Goal: Task Accomplishment & Management: Manage account settings

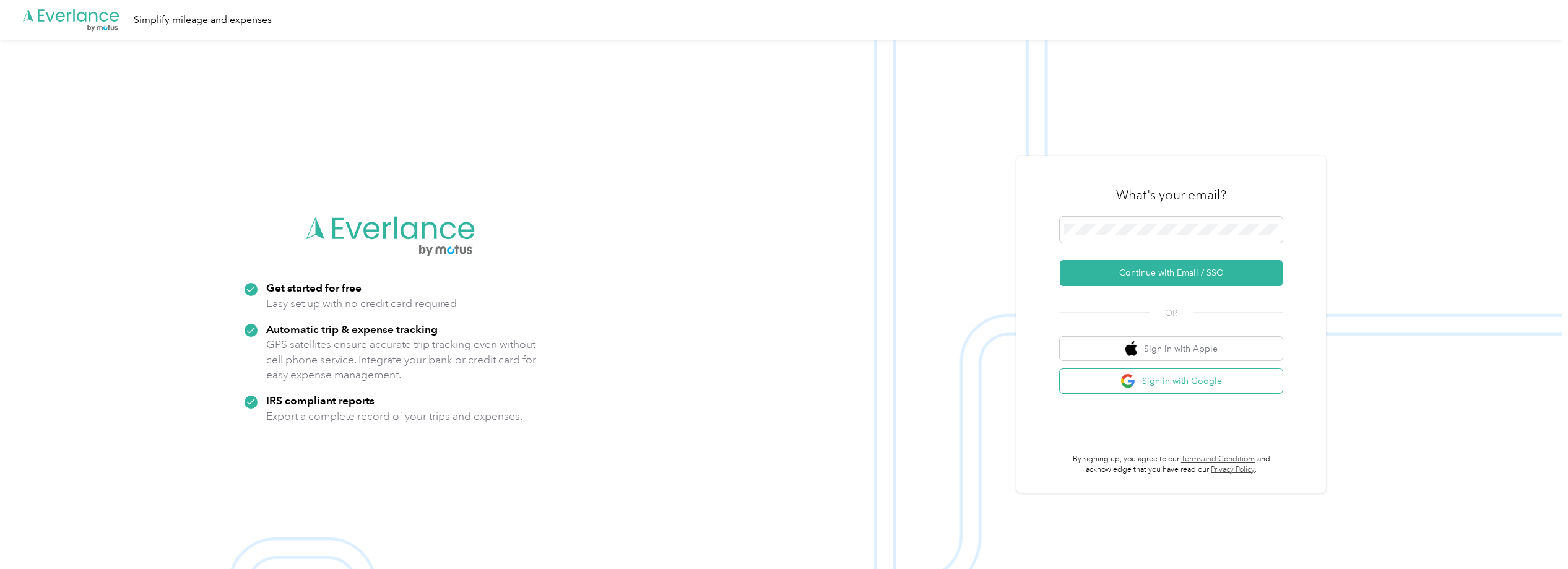
click at [1171, 383] on button "Sign in with Google" at bounding box center [1171, 381] width 223 height 24
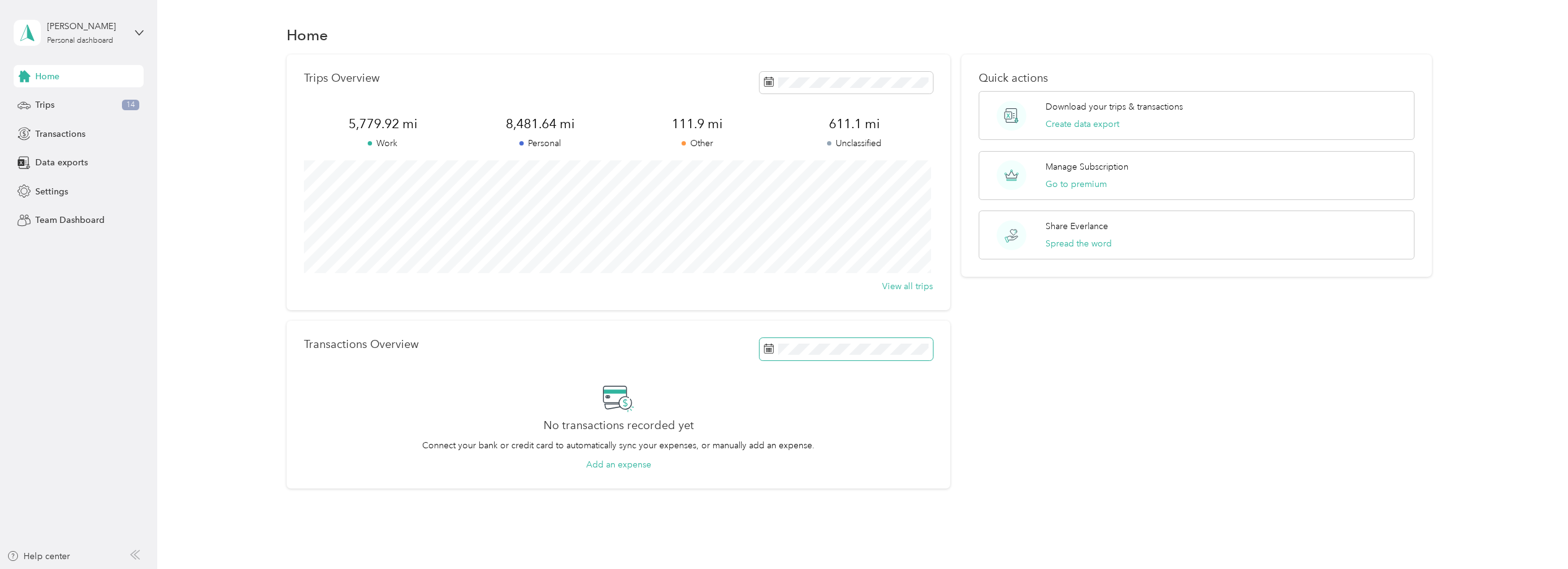
click at [873, 355] on span at bounding box center [846, 349] width 174 height 22
click at [934, 211] on button "Last month" at bounding box center [932, 212] width 76 height 22
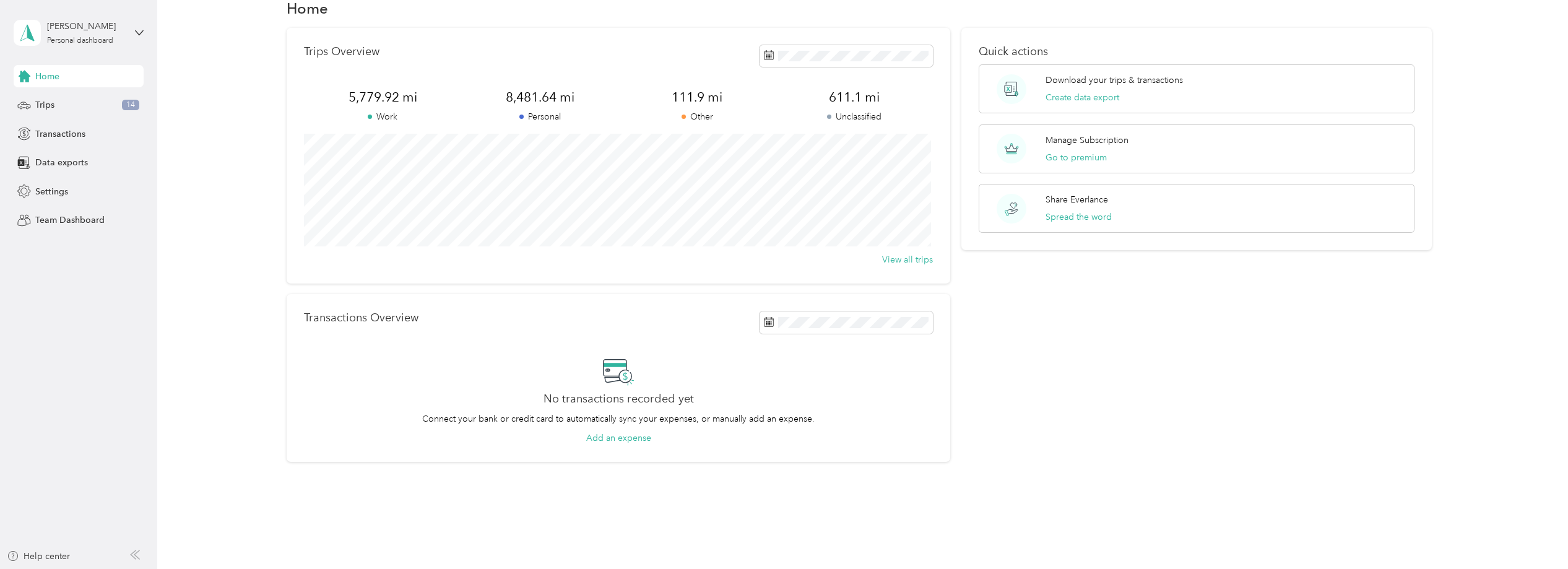
scroll to position [47, 0]
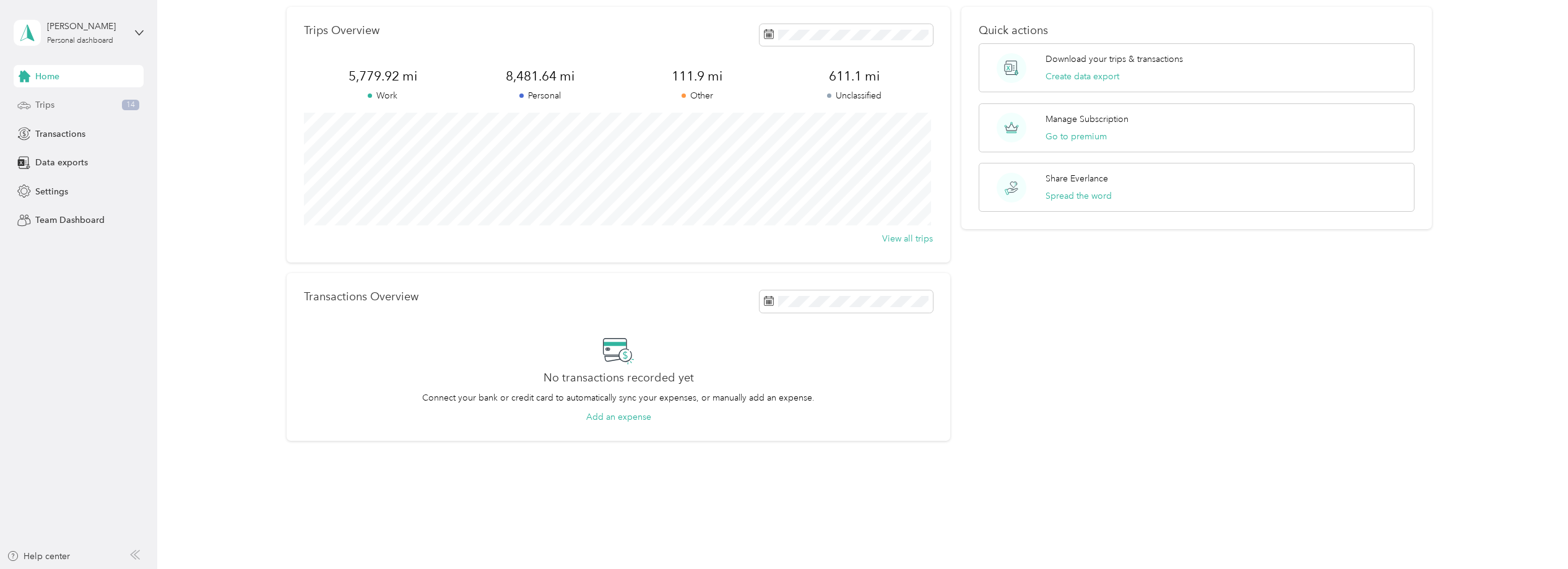
click at [60, 106] on div "Trips 14" at bounding box center [78, 105] width 130 height 22
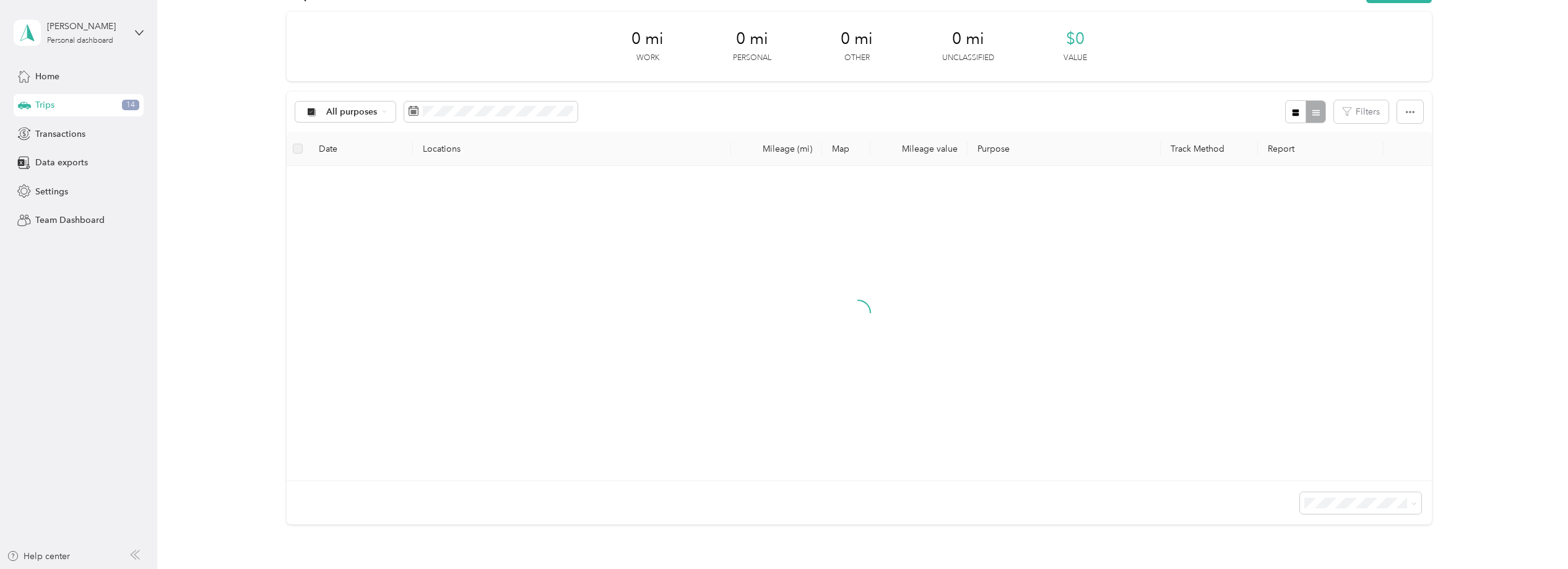
scroll to position [47, 0]
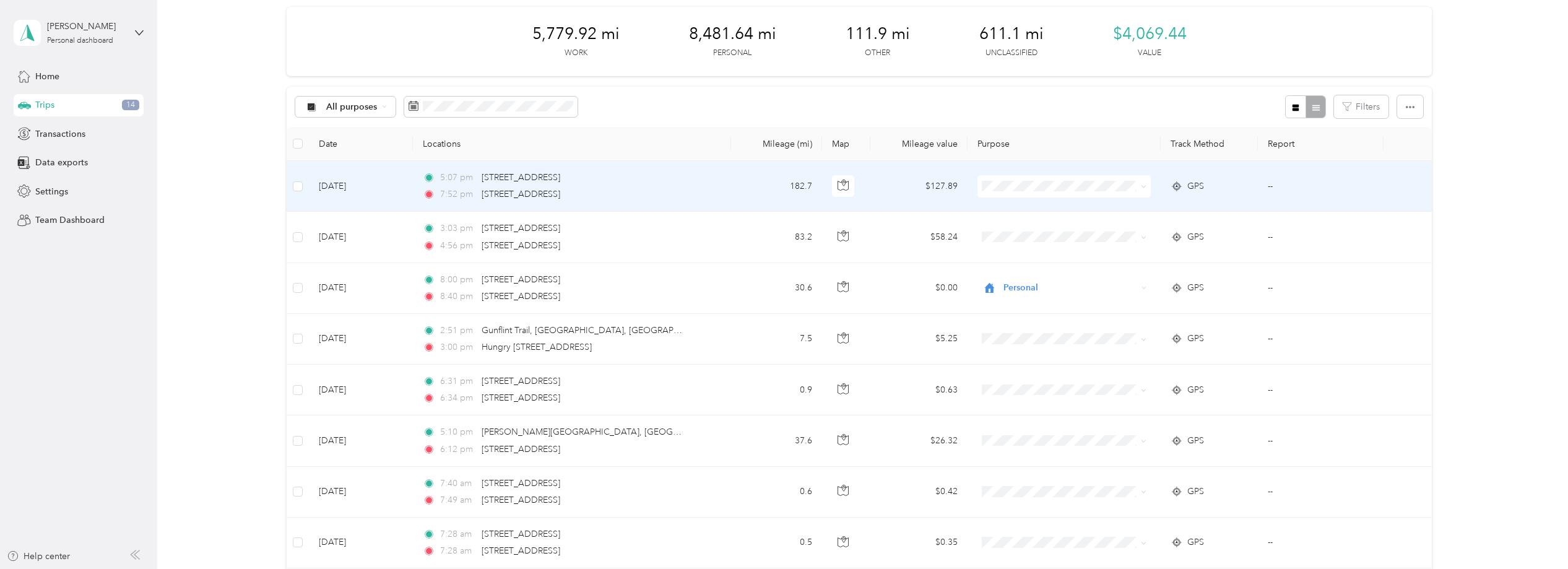
click at [1058, 177] on span at bounding box center [1065, 186] width 174 height 22
click at [1037, 236] on li "Personal" at bounding box center [1062, 231] width 174 height 22
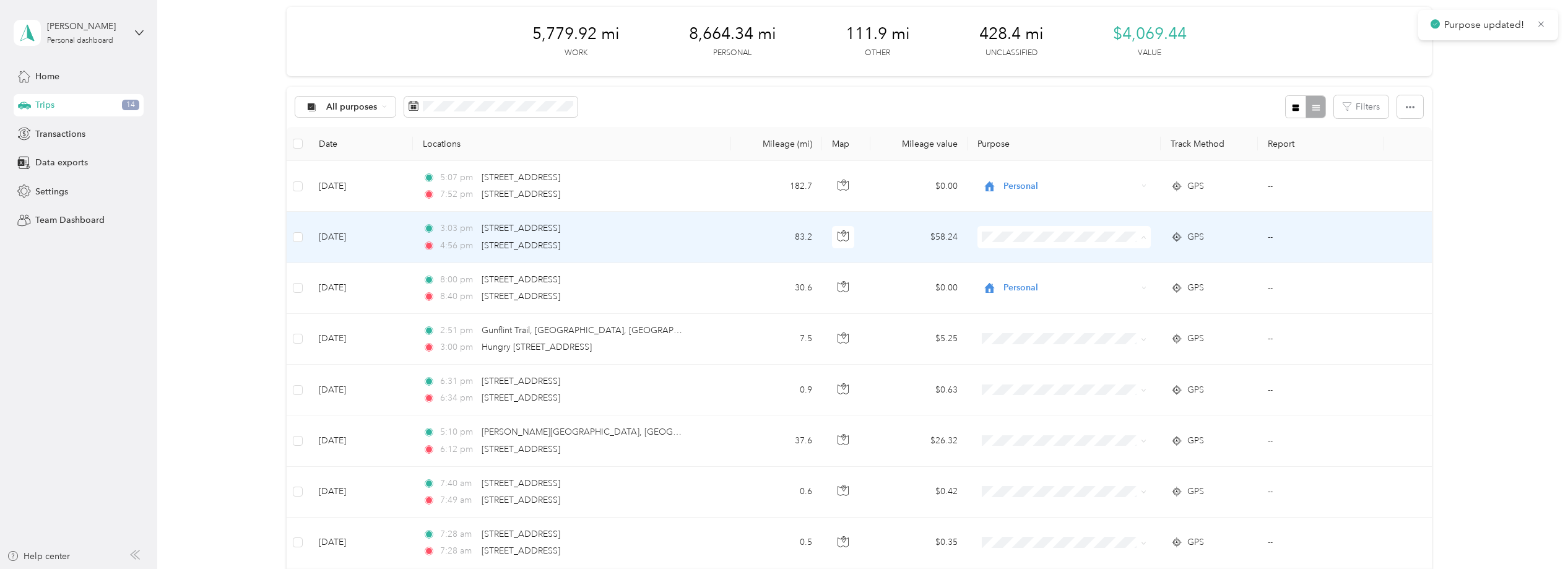
click at [1032, 278] on span "Personal" at bounding box center [1073, 282] width 134 height 13
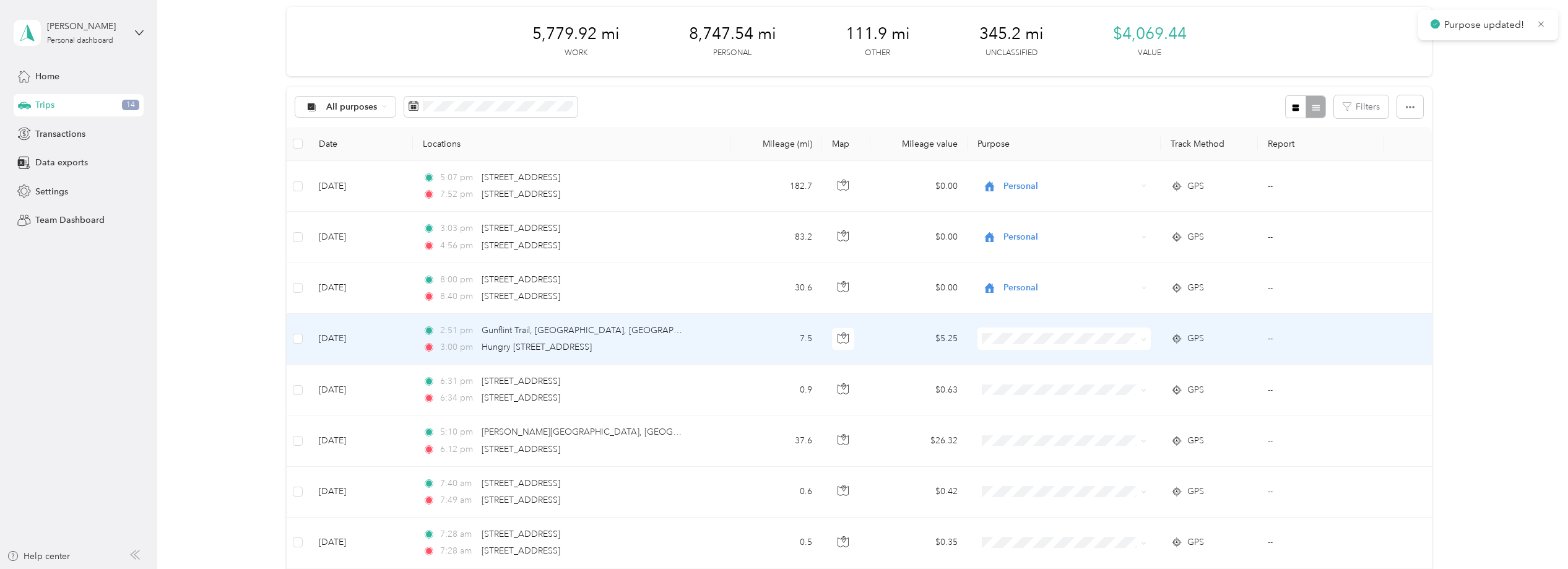
scroll to position [146, 0]
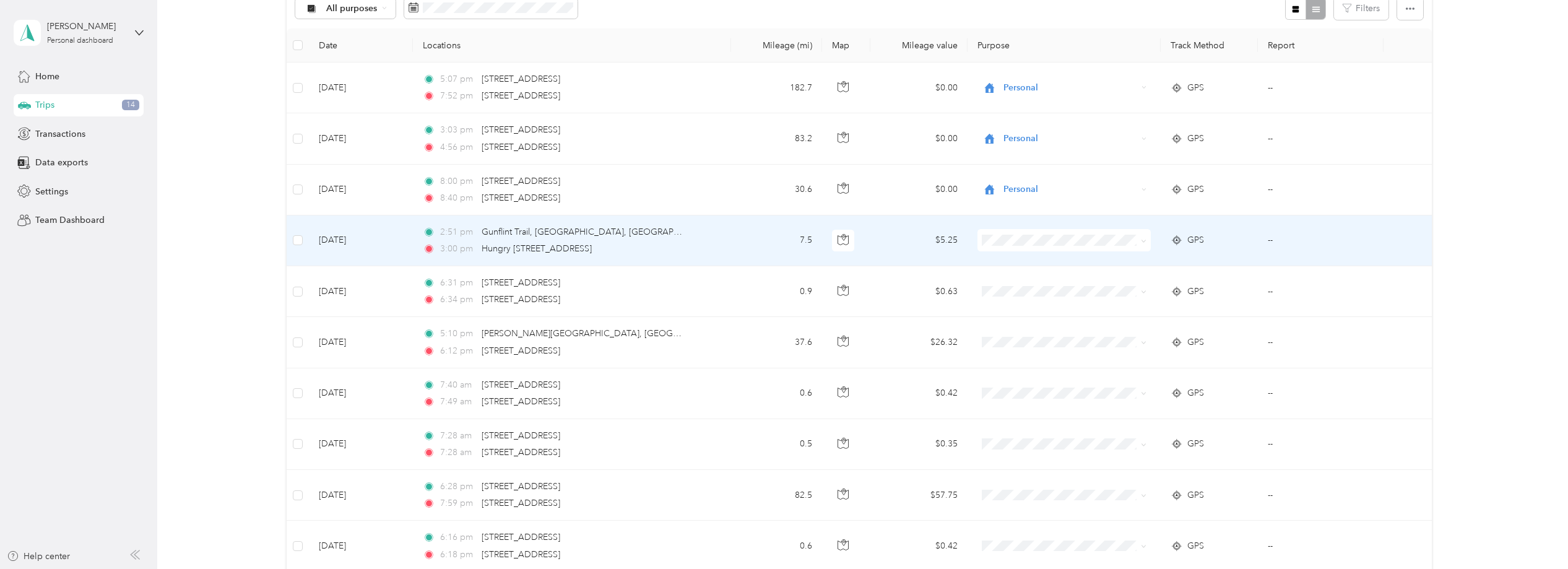
click at [1062, 248] on span at bounding box center [1065, 240] width 174 height 22
click at [1035, 283] on span "Personal" at bounding box center [1073, 282] width 134 height 13
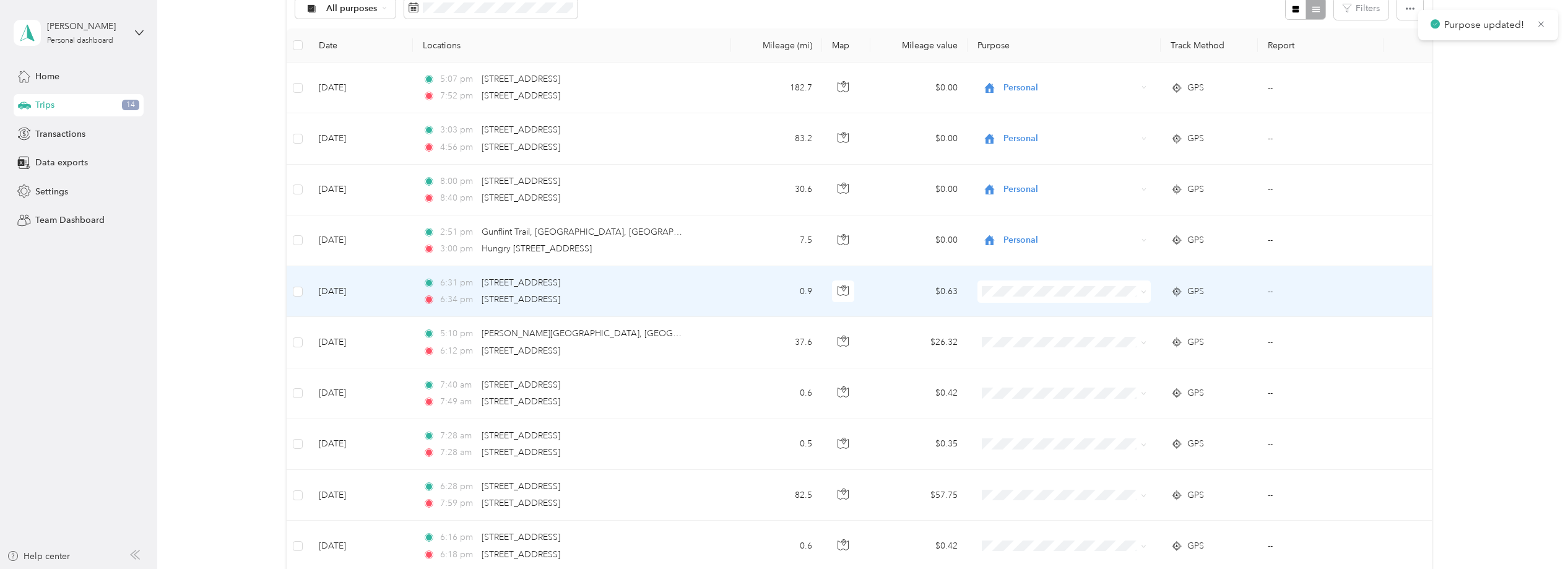
click at [1019, 341] on li "Personal" at bounding box center [1062, 334] width 174 height 22
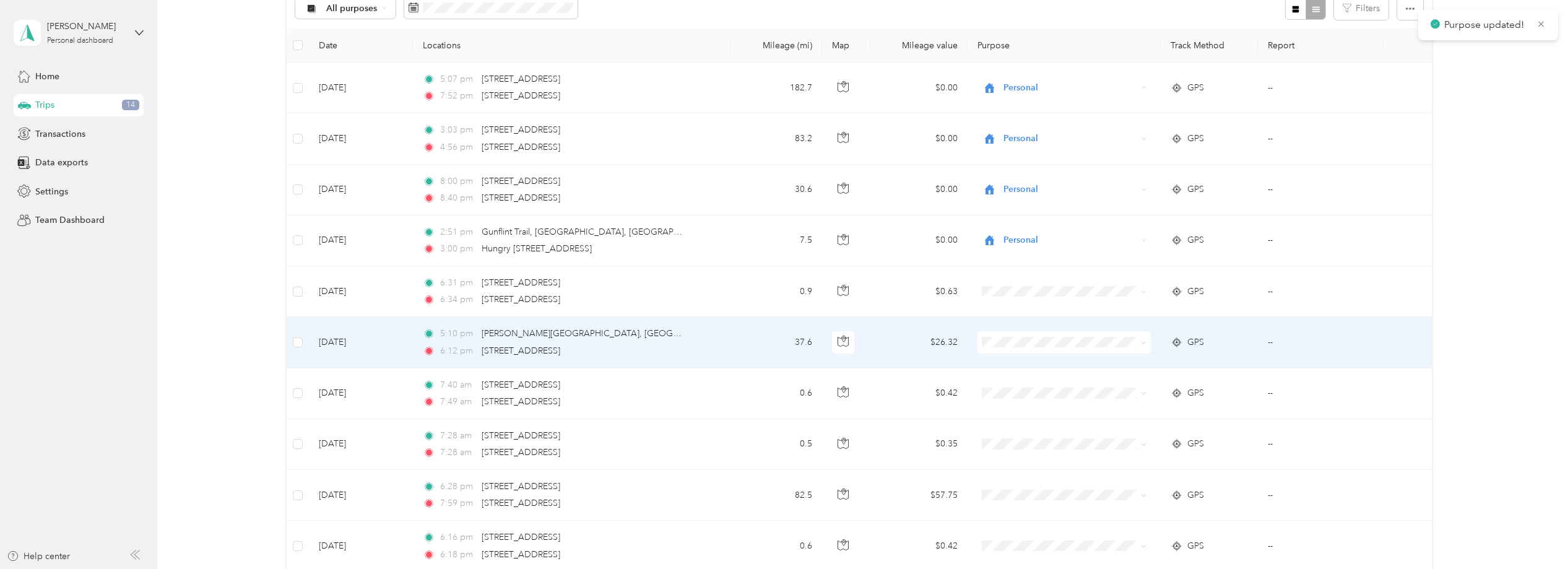
click at [1046, 385] on span "Personal" at bounding box center [1073, 387] width 134 height 13
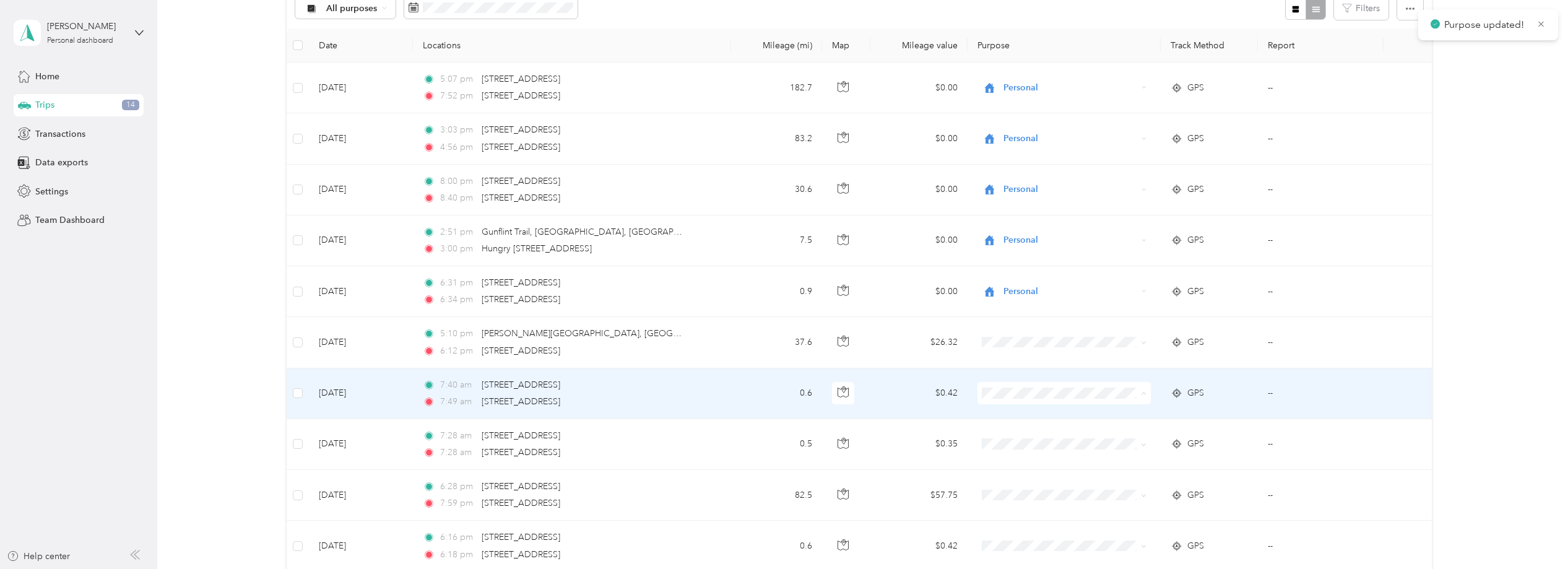
click at [1061, 241] on span "Personal" at bounding box center [1073, 239] width 134 height 13
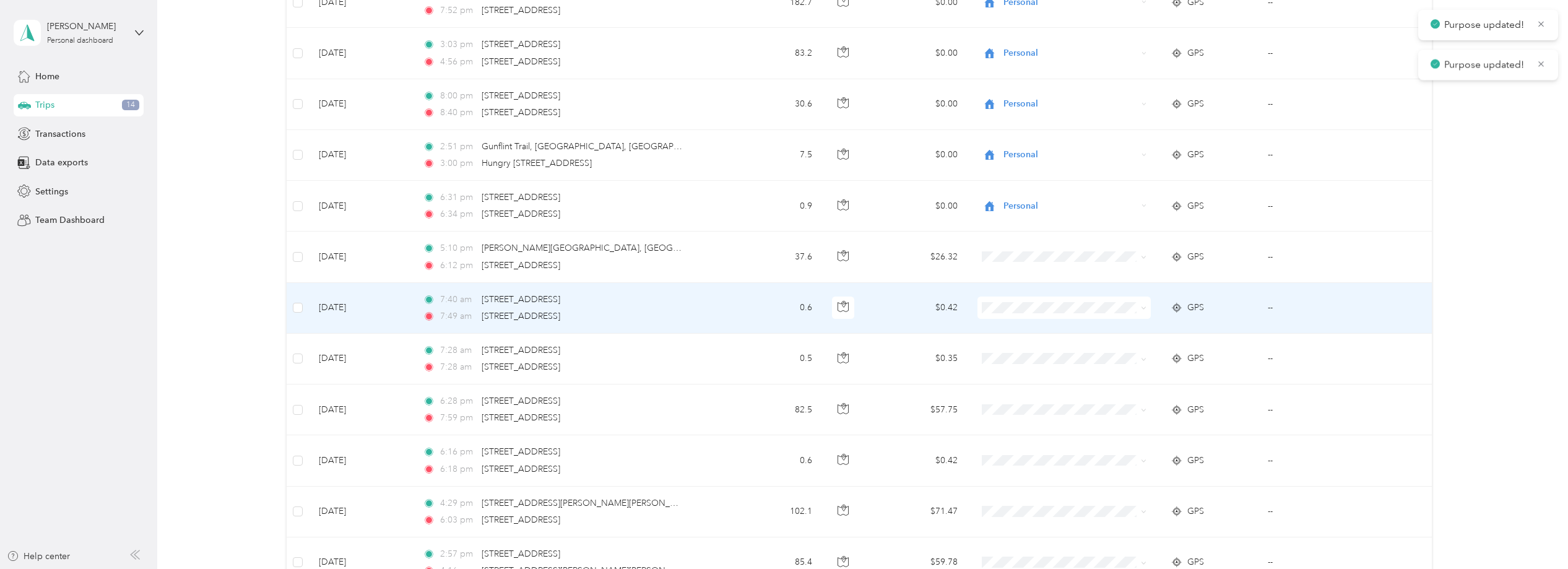
scroll to position [233, 0]
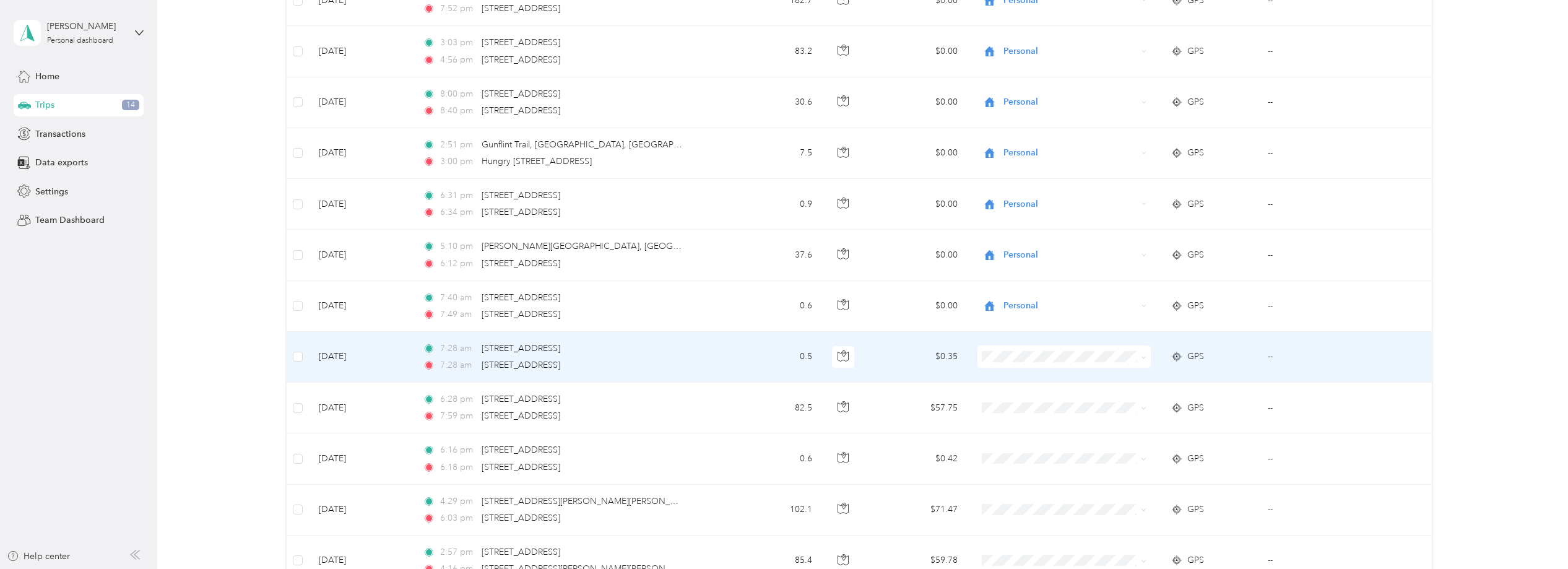
click at [1033, 396] on span "Personal" at bounding box center [1073, 400] width 134 height 13
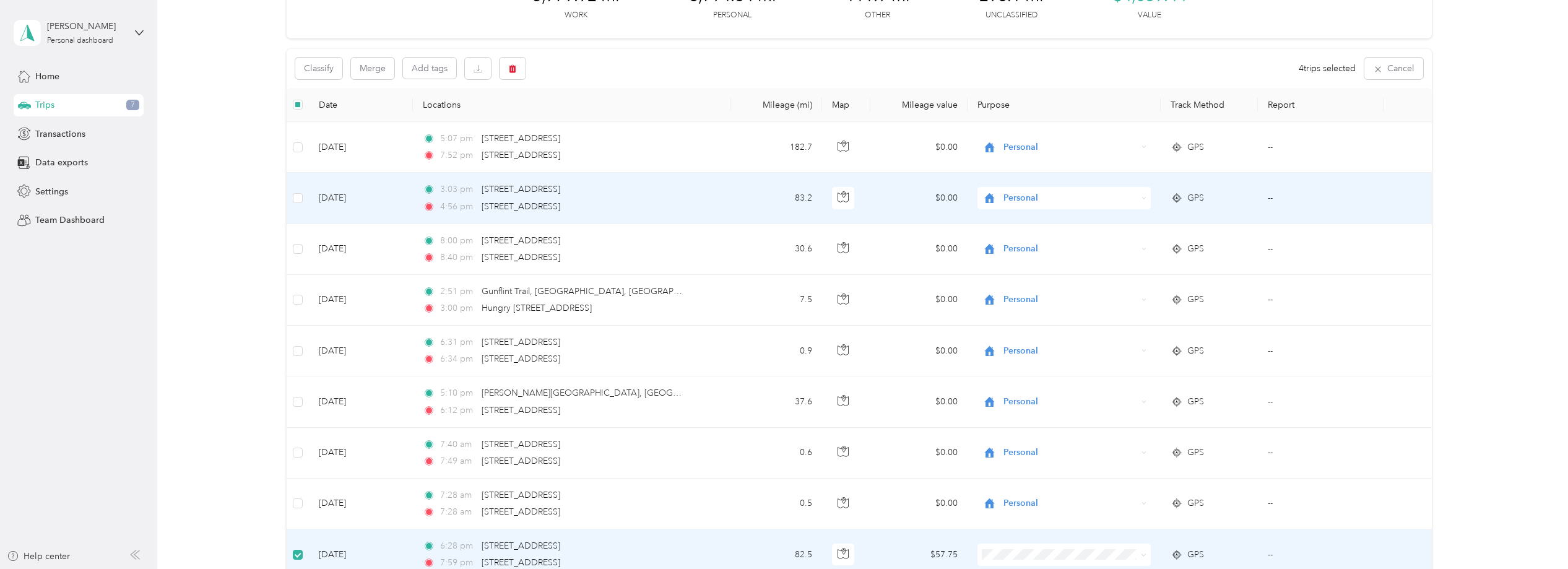
scroll to position [0, 0]
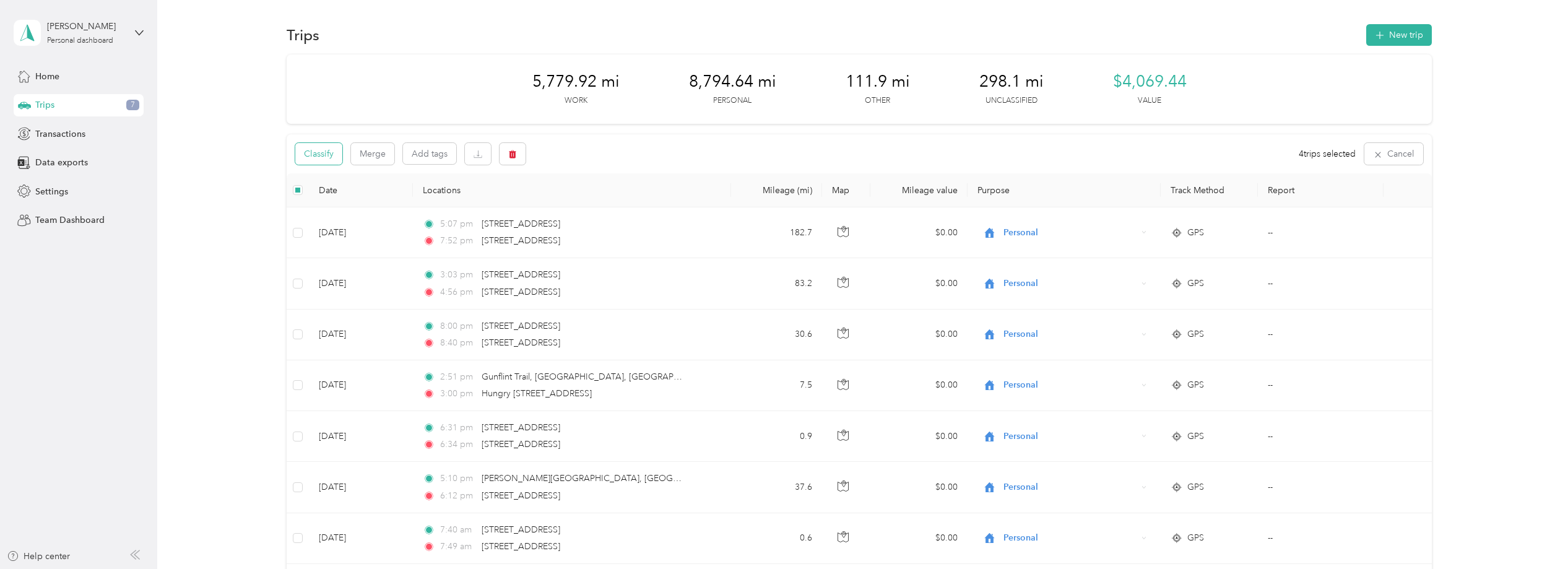
click at [309, 149] on button "Classify" at bounding box center [318, 154] width 47 height 22
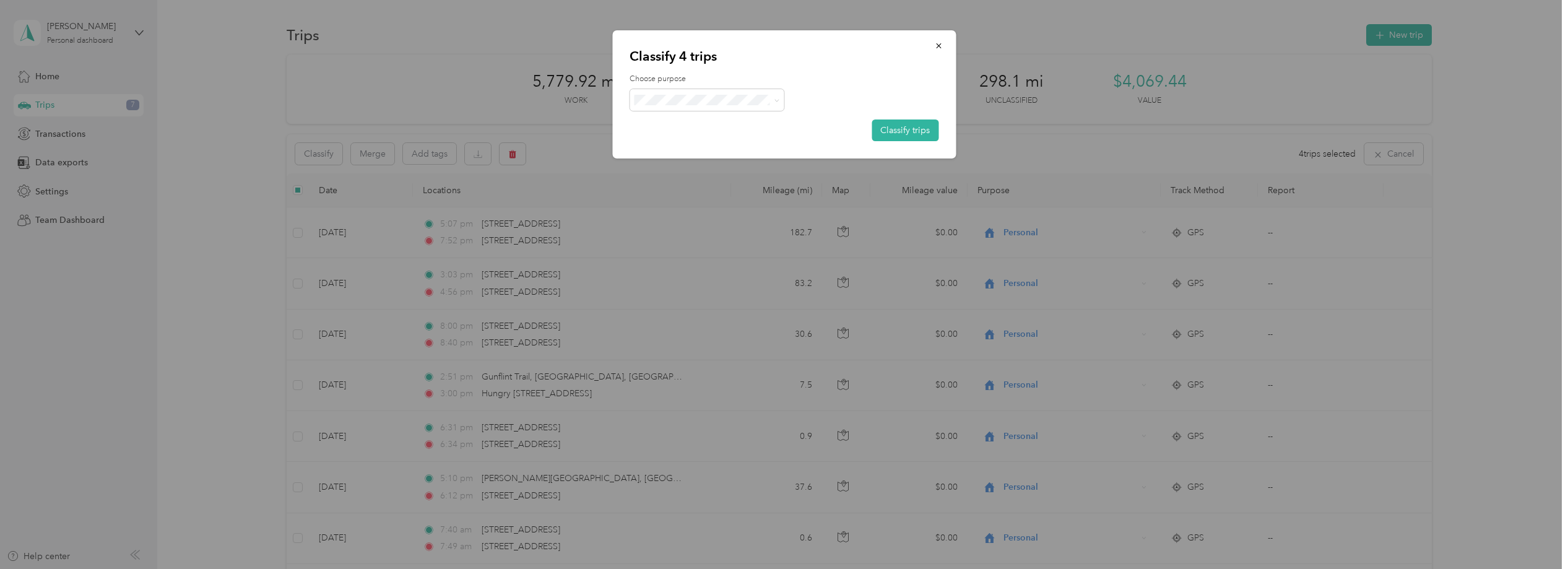
click at [712, 148] on li "Personal" at bounding box center [707, 144] width 155 height 22
click at [905, 133] on button "Classify trips" at bounding box center [905, 131] width 67 height 22
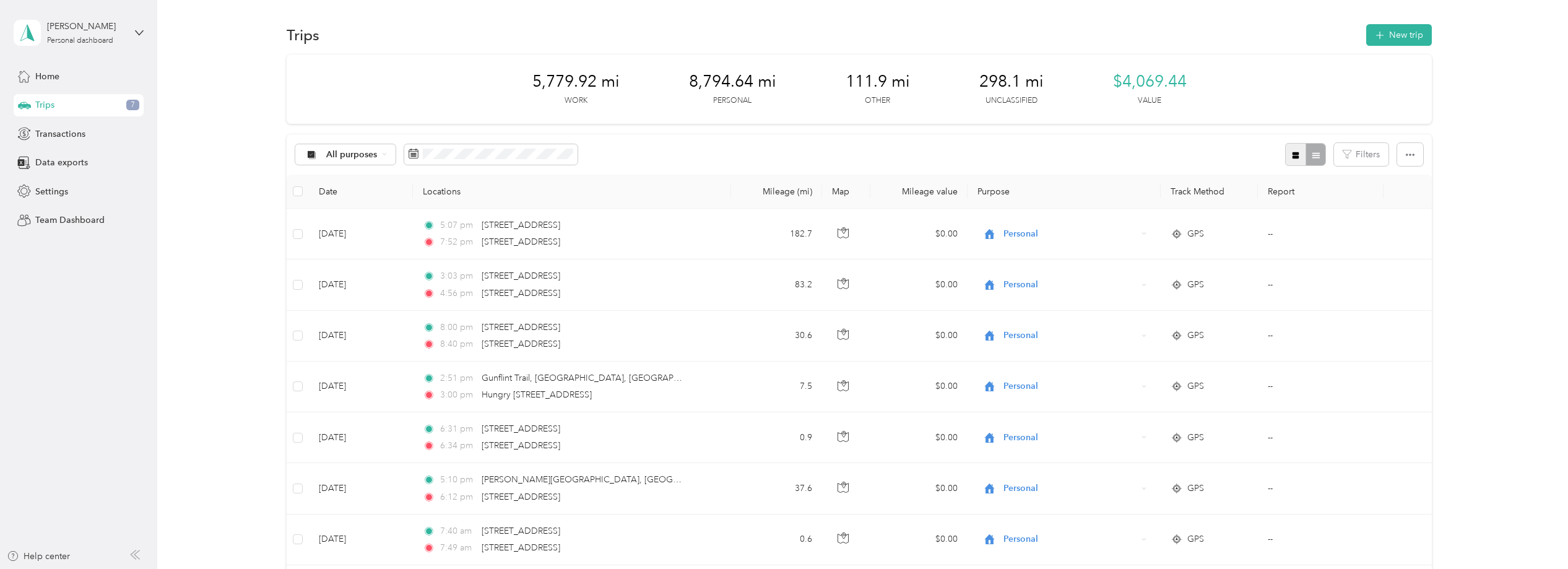
click at [1293, 159] on button "button" at bounding box center [1295, 154] width 21 height 23
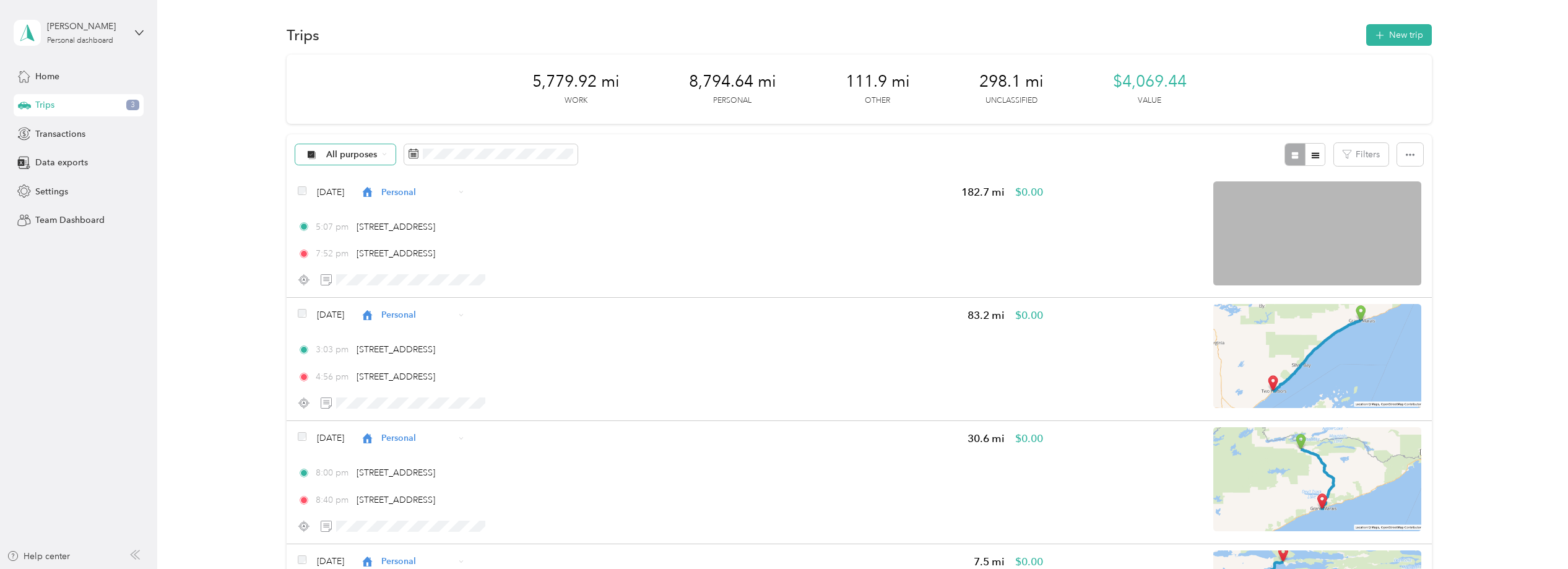
click at [355, 159] on span "All purposes" at bounding box center [352, 155] width 51 height 9
click at [366, 199] on span "Unclassified" at bounding box center [357, 198] width 60 height 13
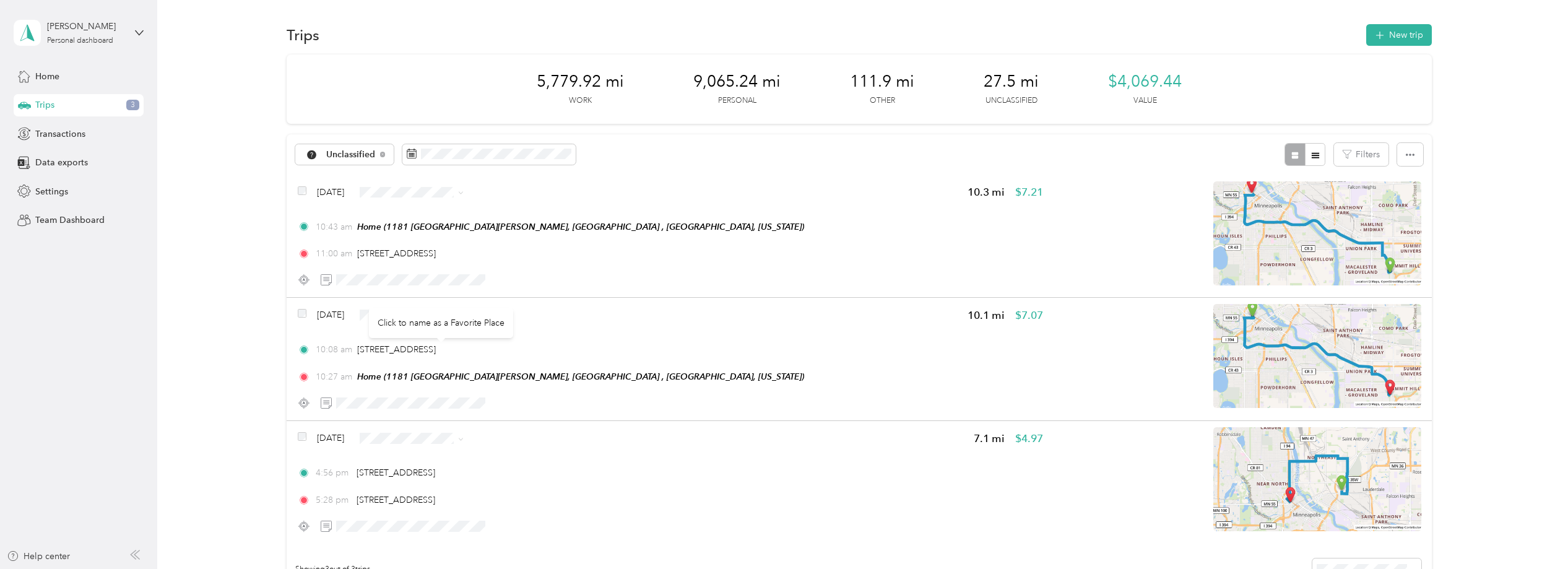
click at [428, 326] on div "Click to name as a Favorite Place" at bounding box center [440, 323] width 144 height 30
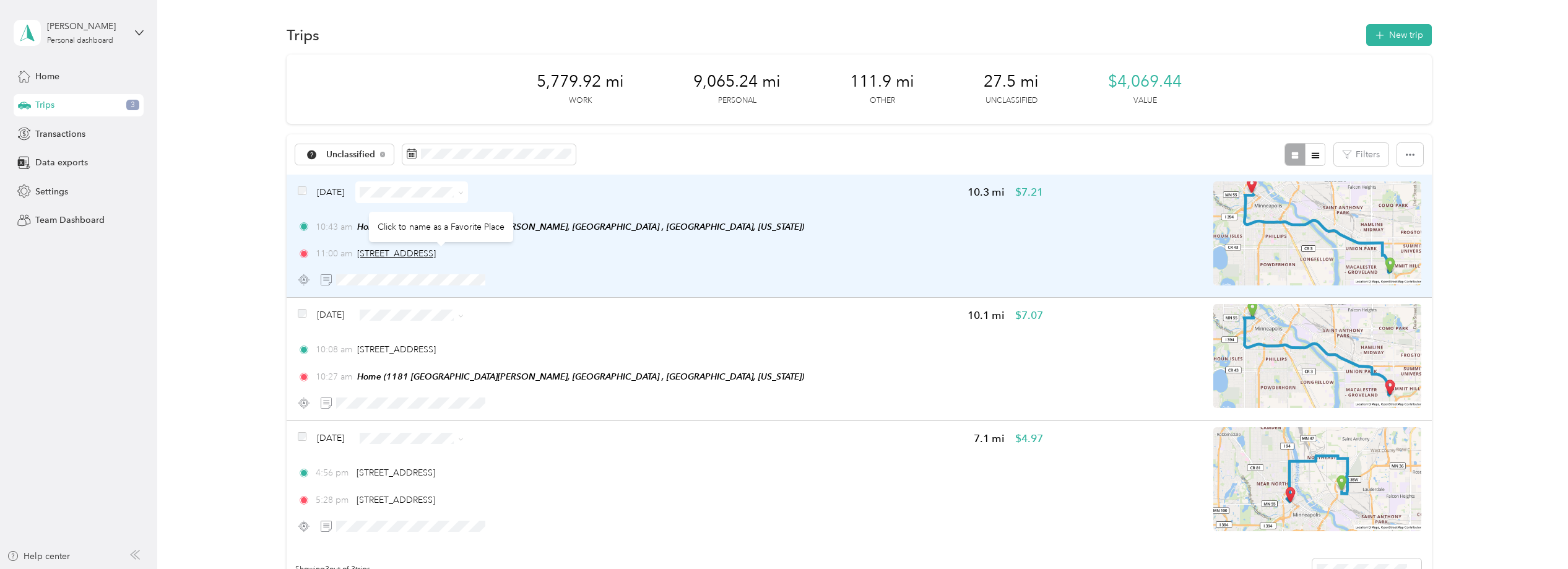
click at [430, 252] on span "[STREET_ADDRESS]" at bounding box center [396, 253] width 79 height 10
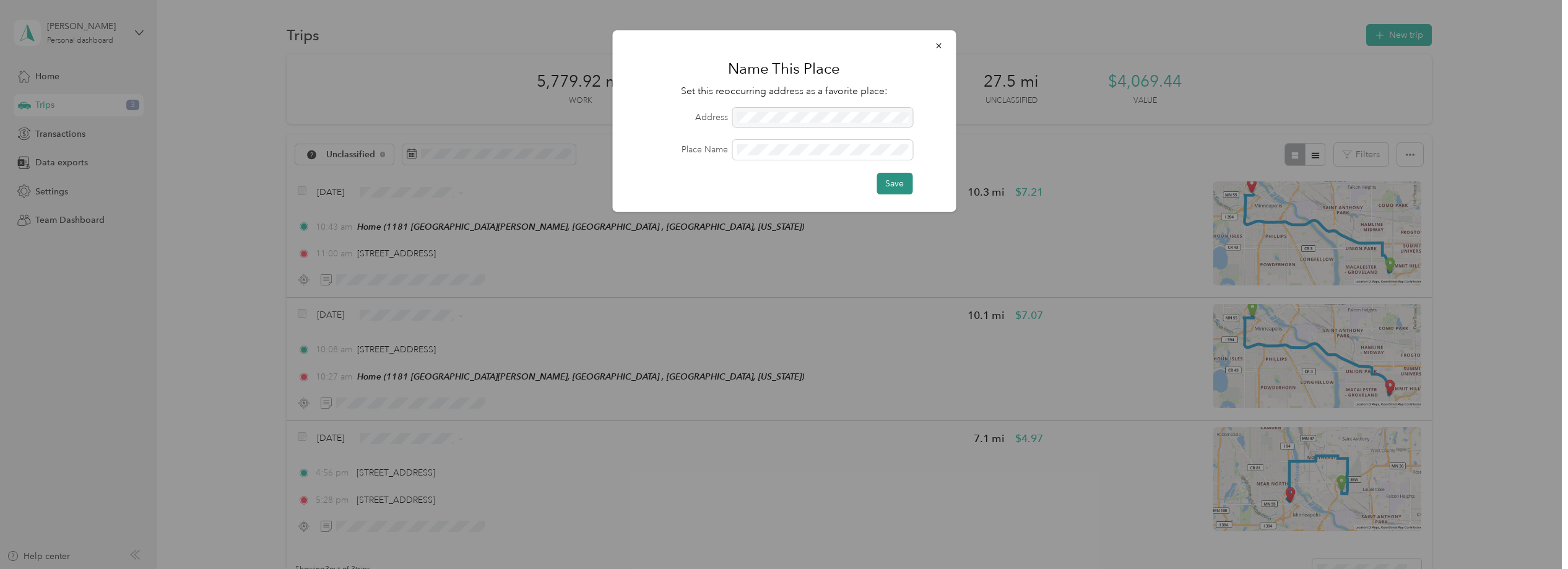
click at [896, 179] on button "Save" at bounding box center [894, 184] width 36 height 22
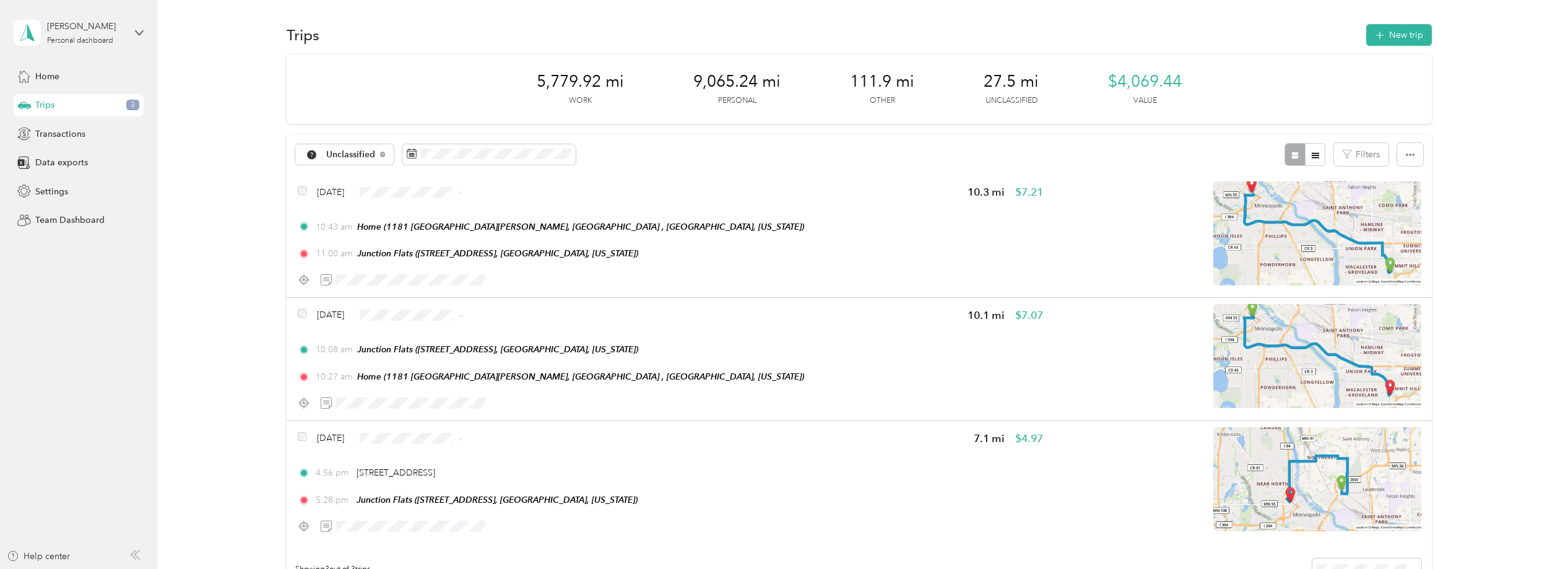
click at [438, 246] on ol "Work Personal Event Planner Consultant Other Charity Medical Moving Commute" at bounding box center [436, 288] width 113 height 173
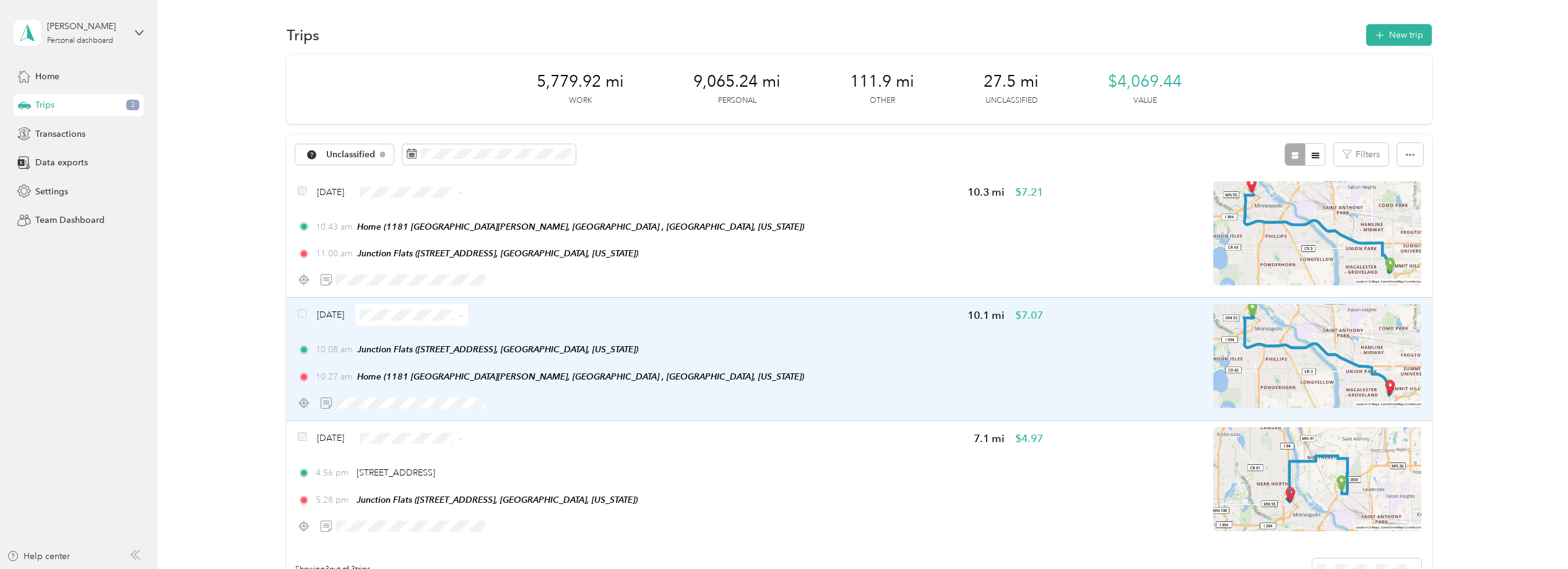
click at [433, 307] on span at bounding box center [412, 315] width 113 height 22
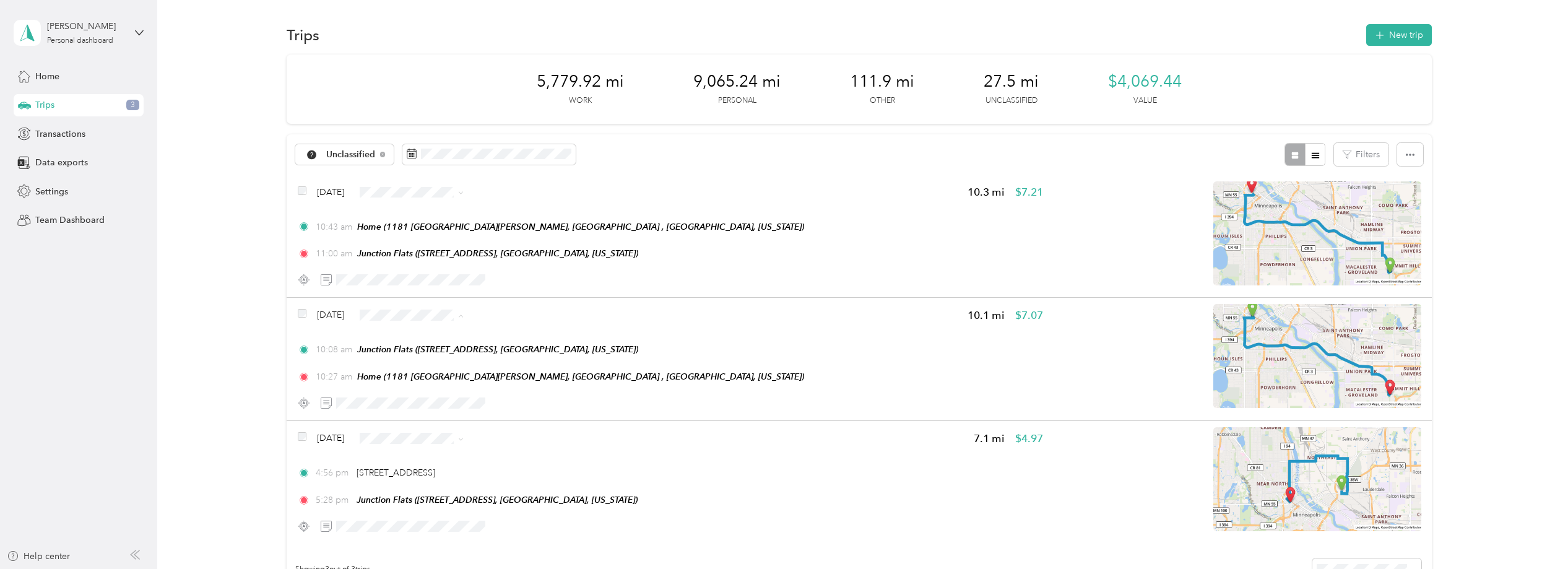
click at [444, 364] on li "Personal" at bounding box center [436, 359] width 113 height 22
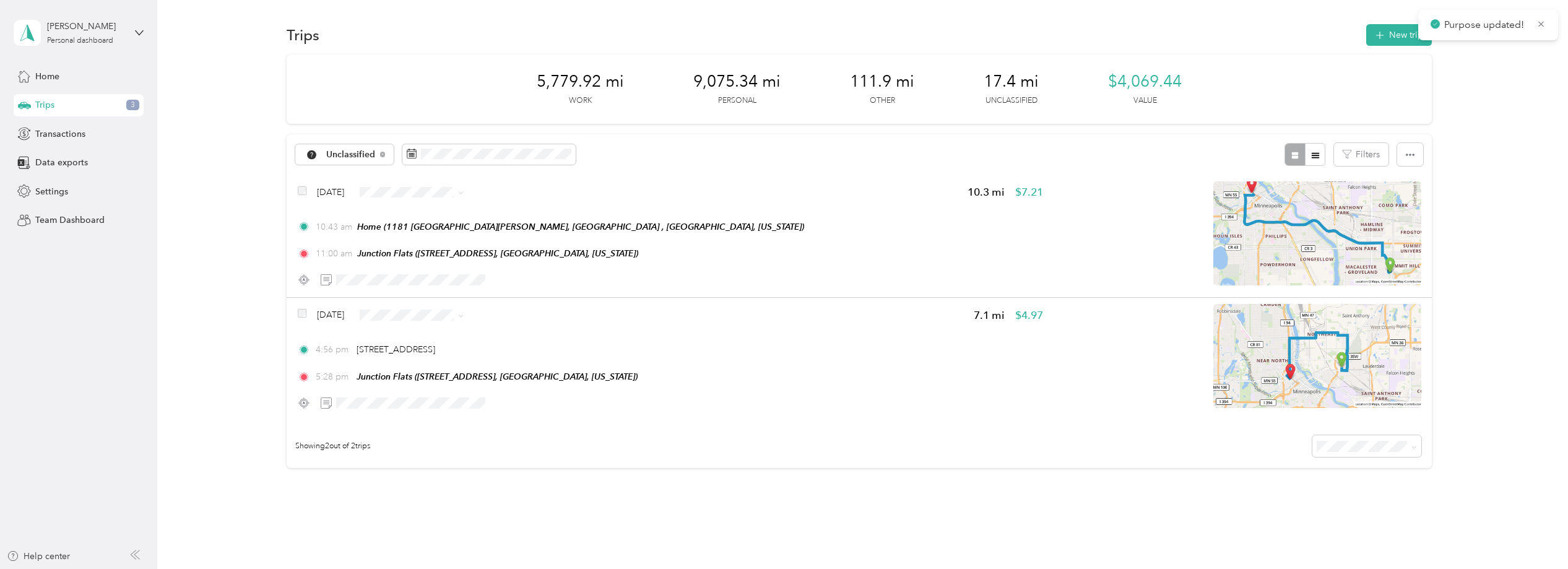
click at [442, 246] on ol "Work Personal Event Planner Consultant Other Charity Medical Moving Commute" at bounding box center [436, 291] width 113 height 173
click at [442, 396] on span "Consultant" at bounding box center [446, 399] width 74 height 13
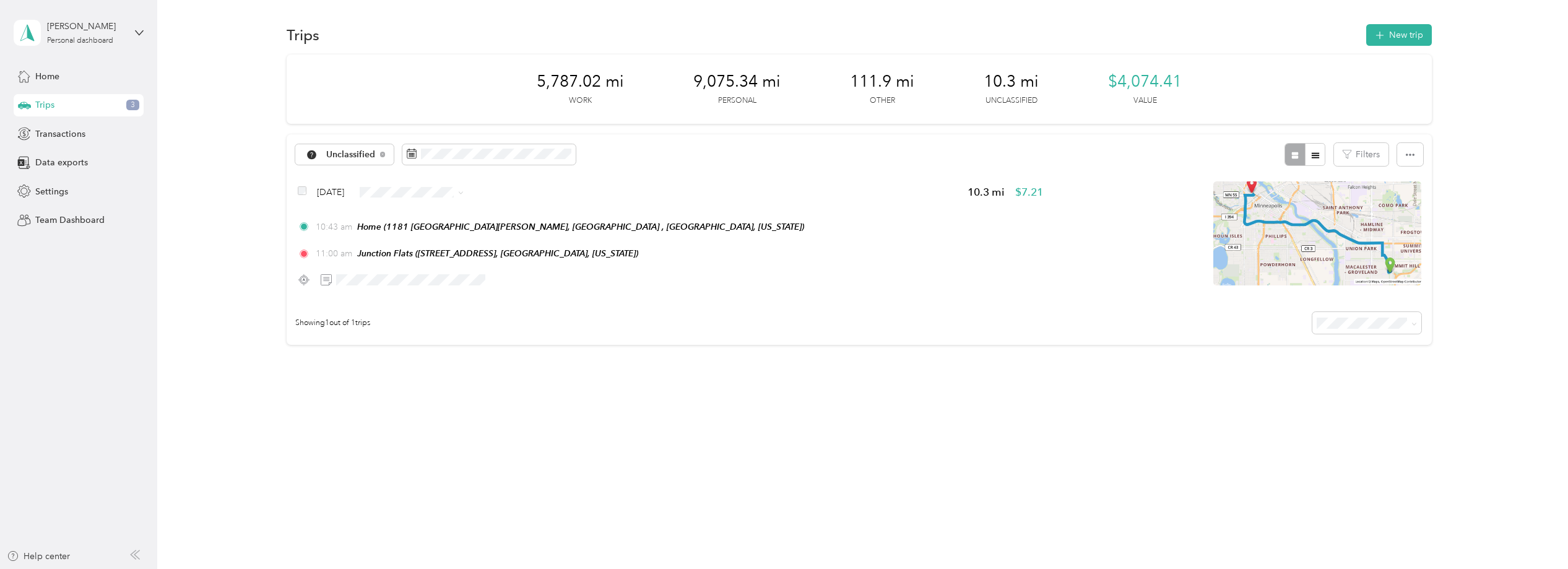
click at [423, 242] on li "Personal" at bounding box center [437, 235] width 113 height 22
